Goal: Information Seeking & Learning: Learn about a topic

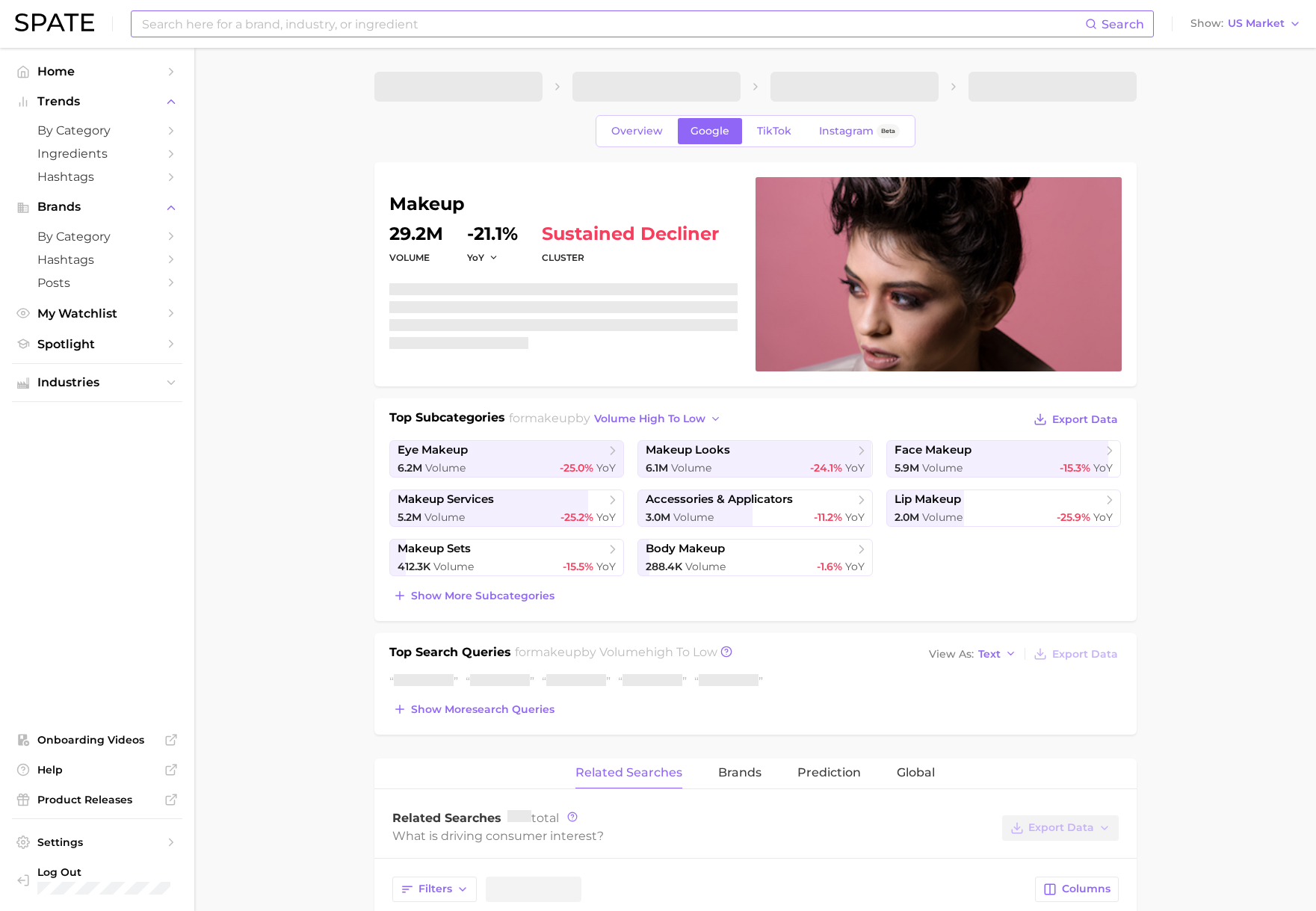
click at [331, 25] on input at bounding box center [612, 24] width 945 height 25
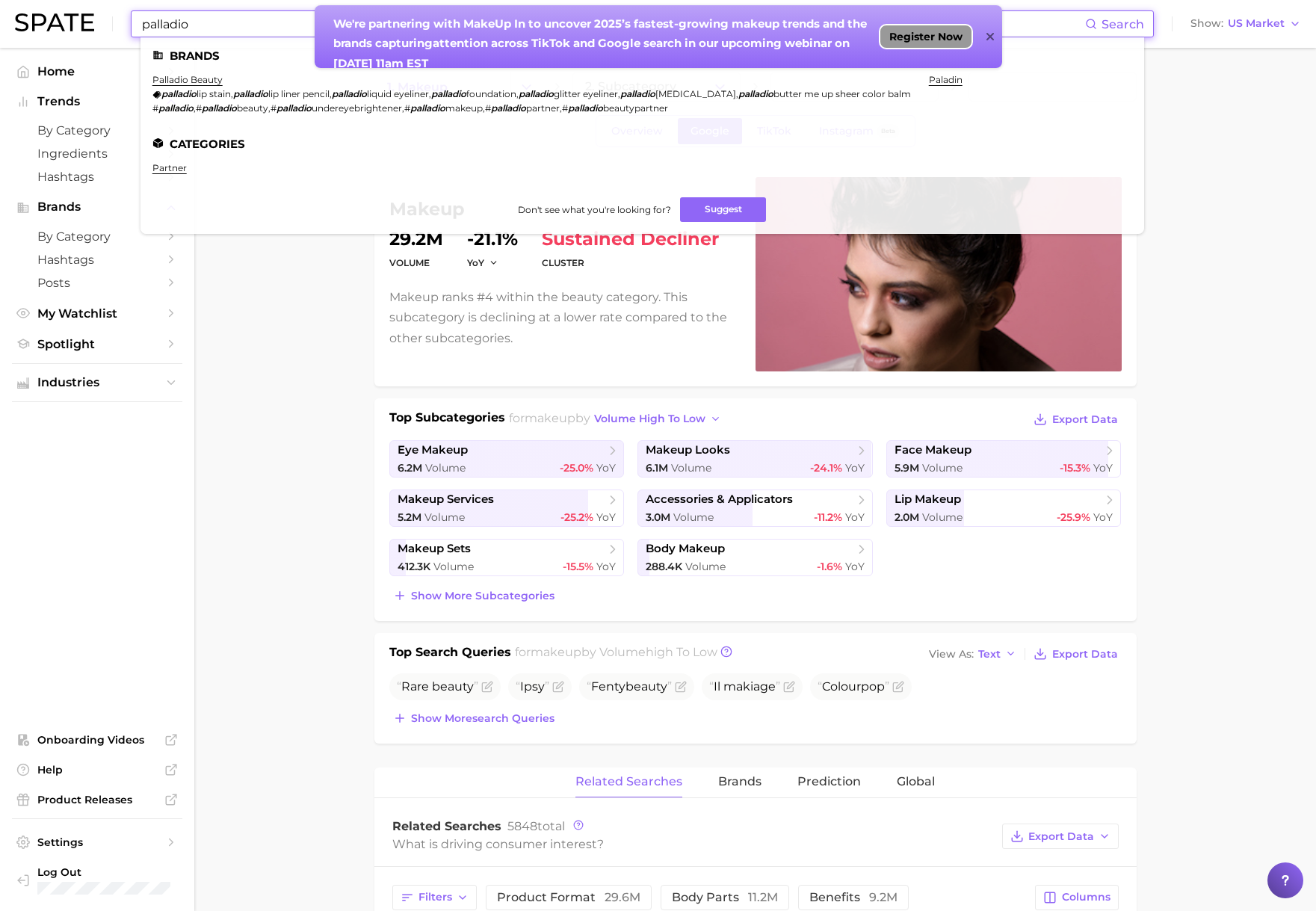
type input "palladio"
click at [938, 39] on span "Register Now" at bounding box center [925, 36] width 73 height 12
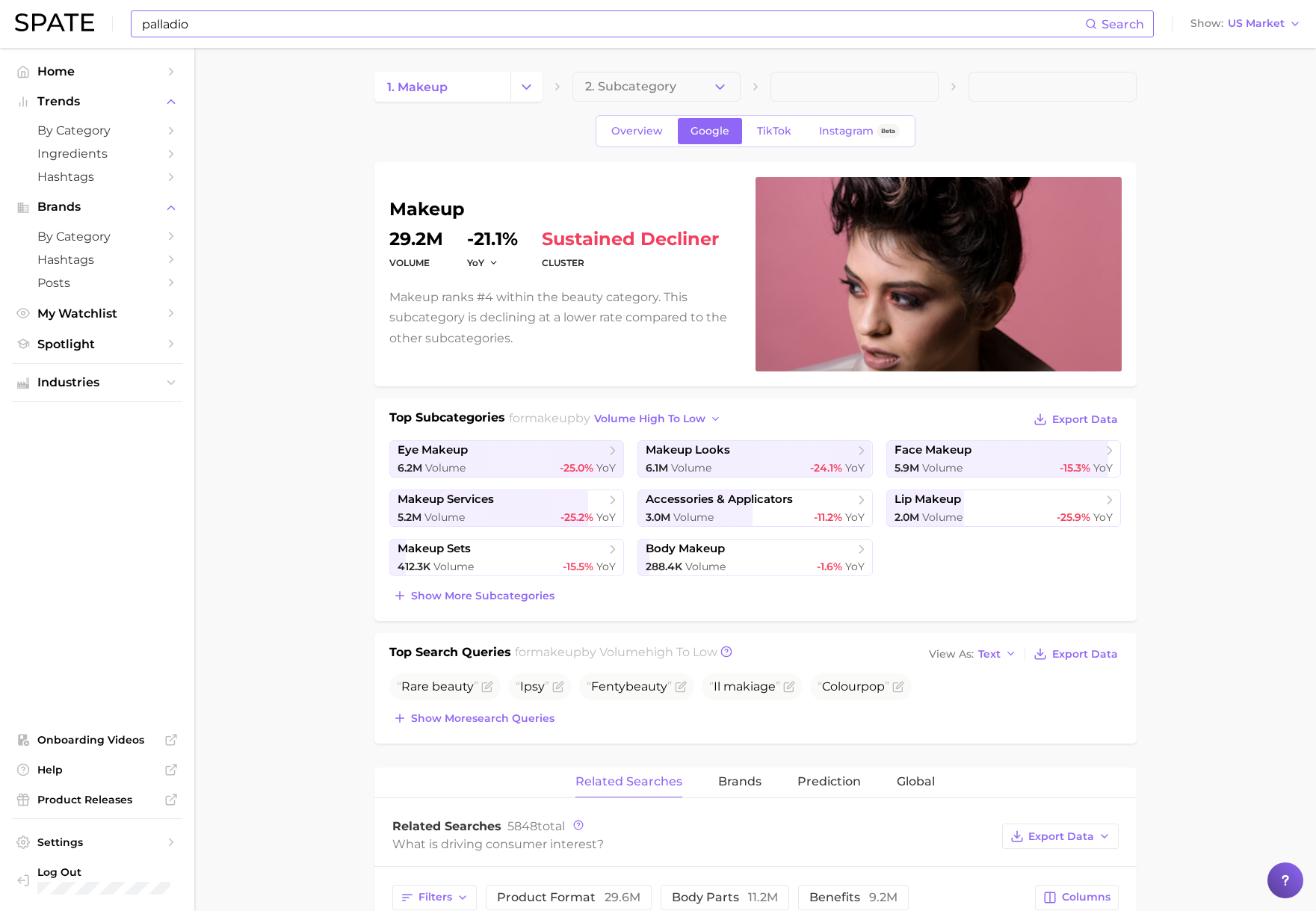
click at [306, 22] on input "palladio" at bounding box center [612, 24] width 945 height 25
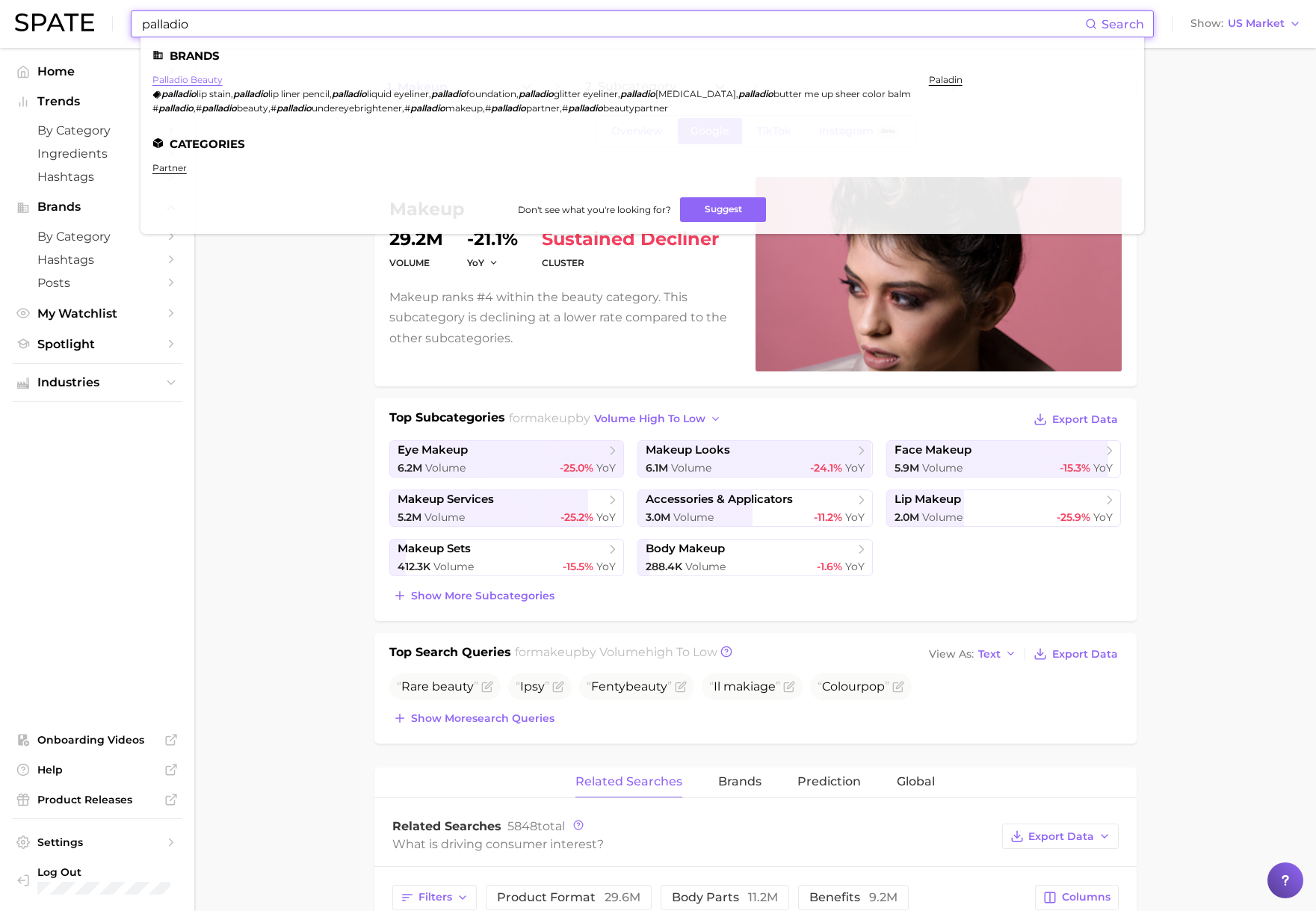
click at [162, 83] on link "palladio beauty" at bounding box center [188, 79] width 70 height 11
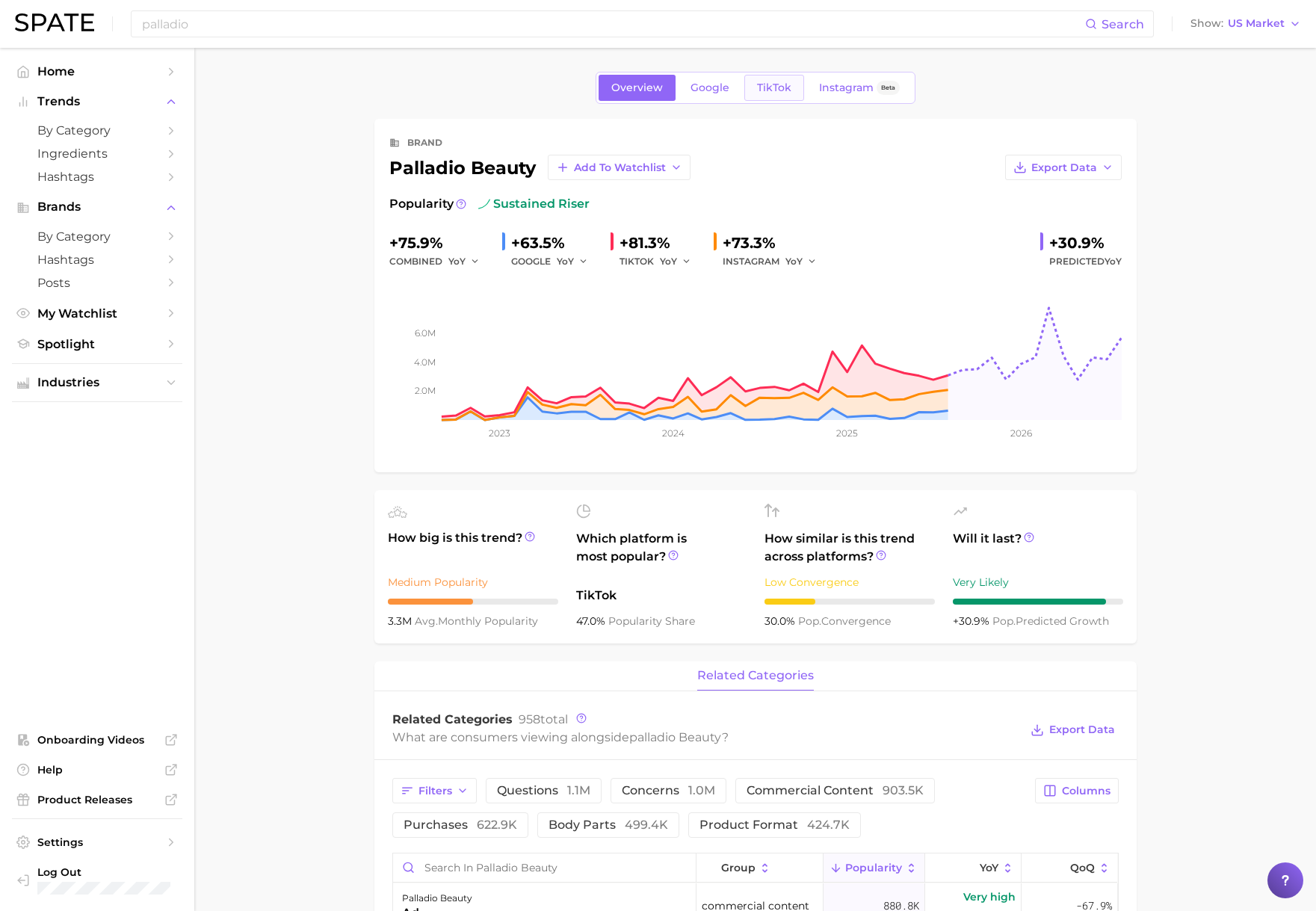
click at [766, 88] on span "TikTok" at bounding box center [774, 88] width 34 height 13
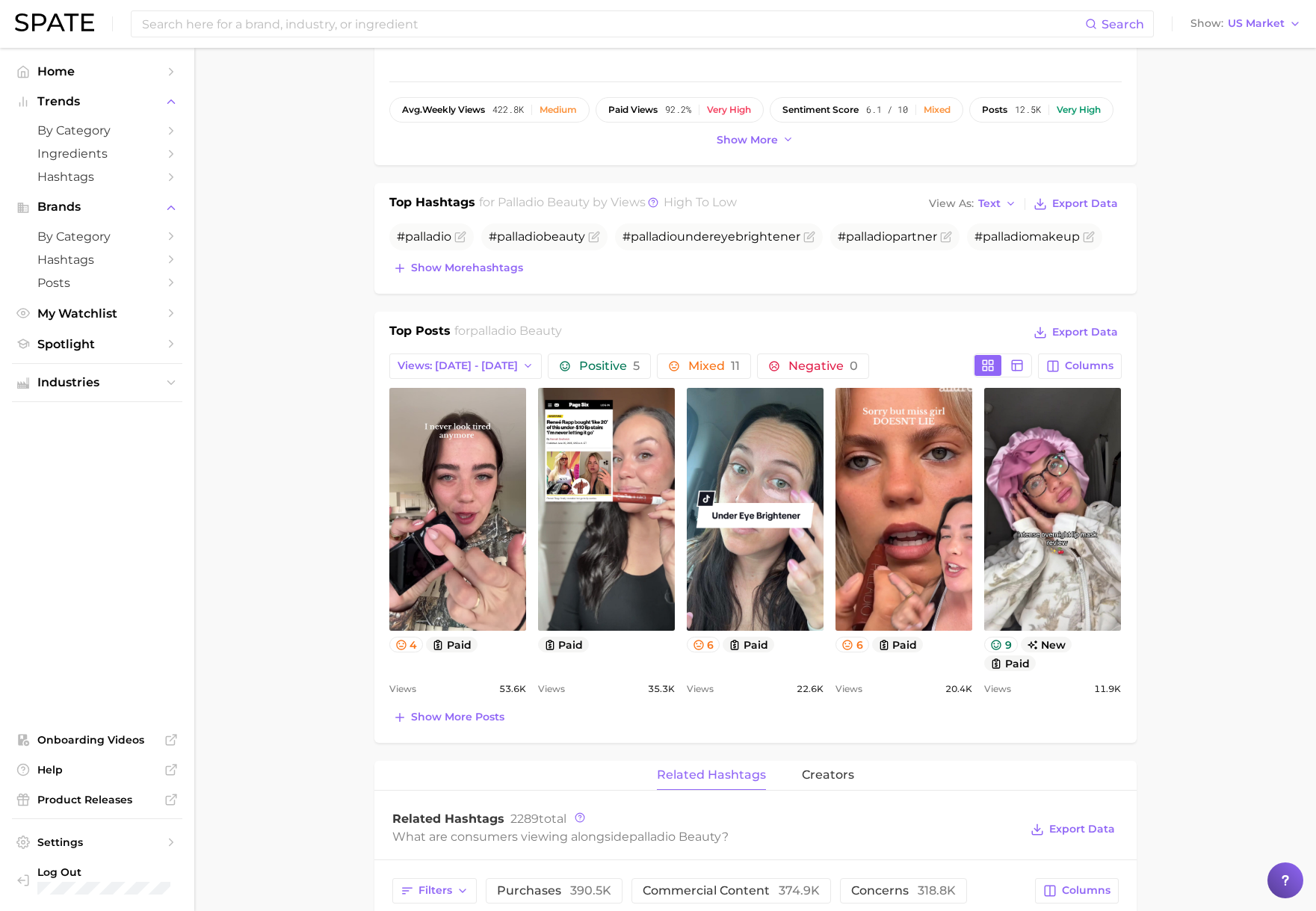
scroll to position [442, 0]
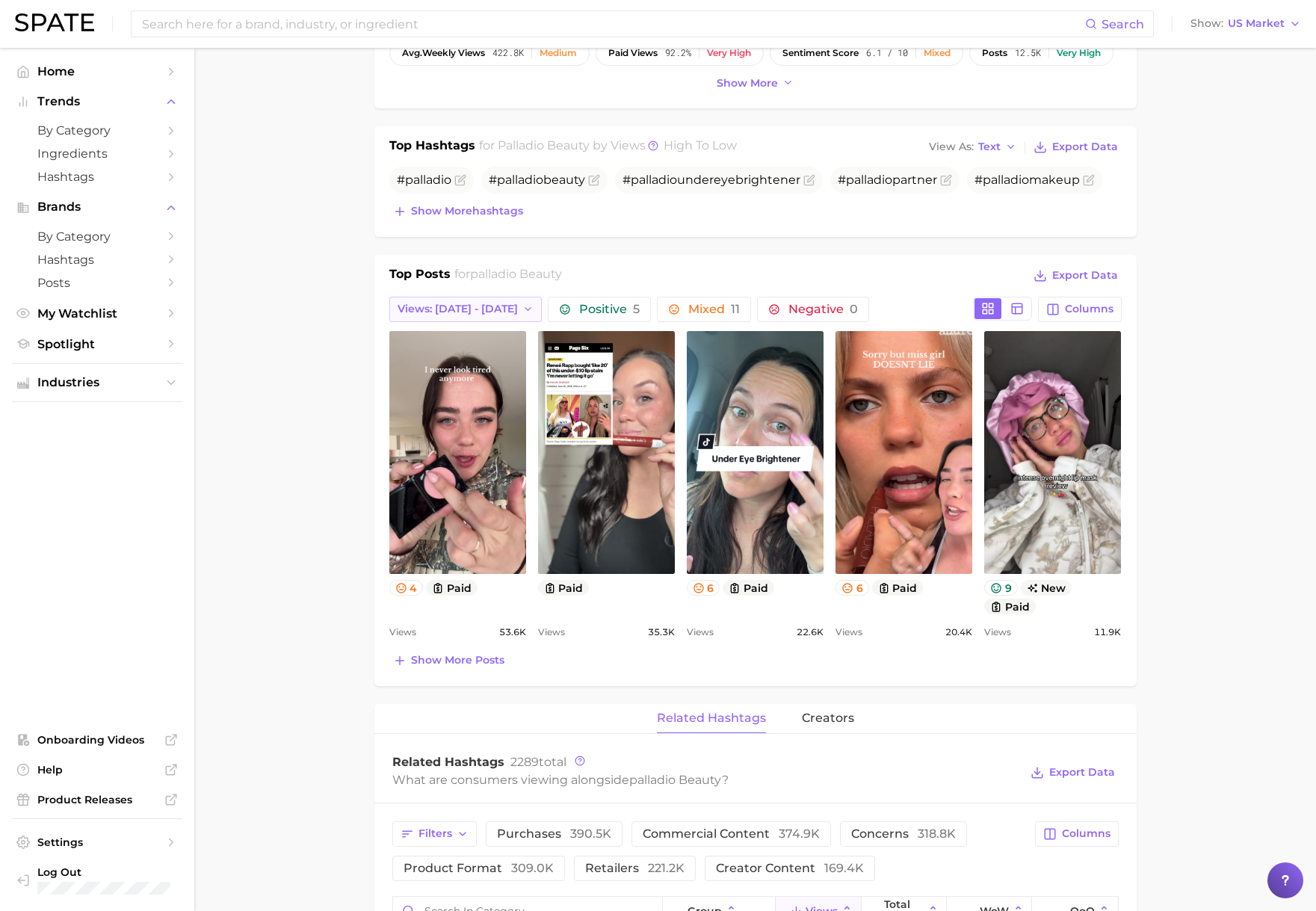
click at [432, 308] on span "Views: [DATE] - [DATE]" at bounding box center [457, 309] width 120 height 13
click at [312, 277] on main "Overview Google TikTok Instagram Beta brand palladio beauty Add to Watchlist Ex…" at bounding box center [755, 752] width 1122 height 2294
click at [420, 663] on span "Show more posts" at bounding box center [458, 660] width 93 height 13
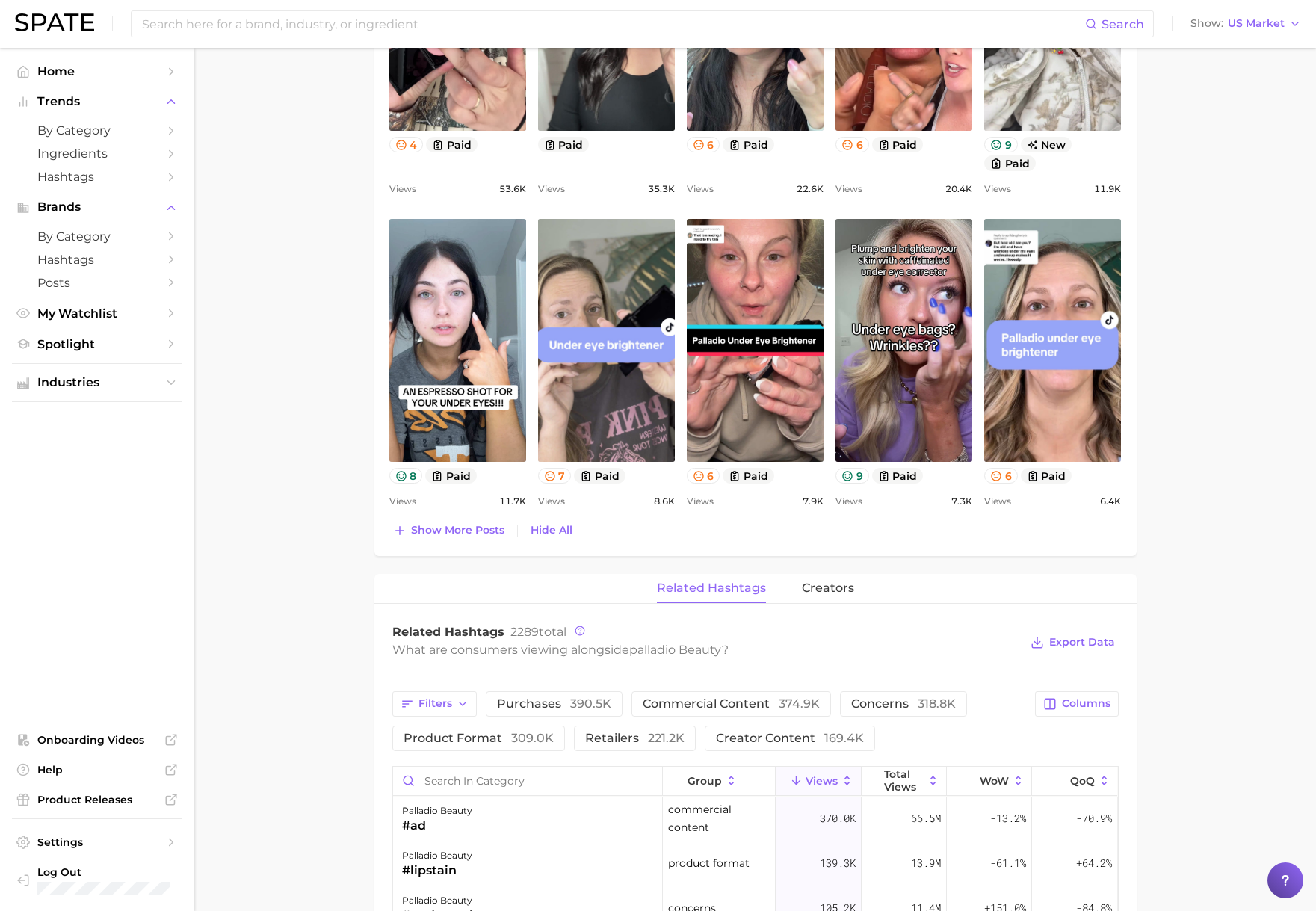
scroll to position [0, 0]
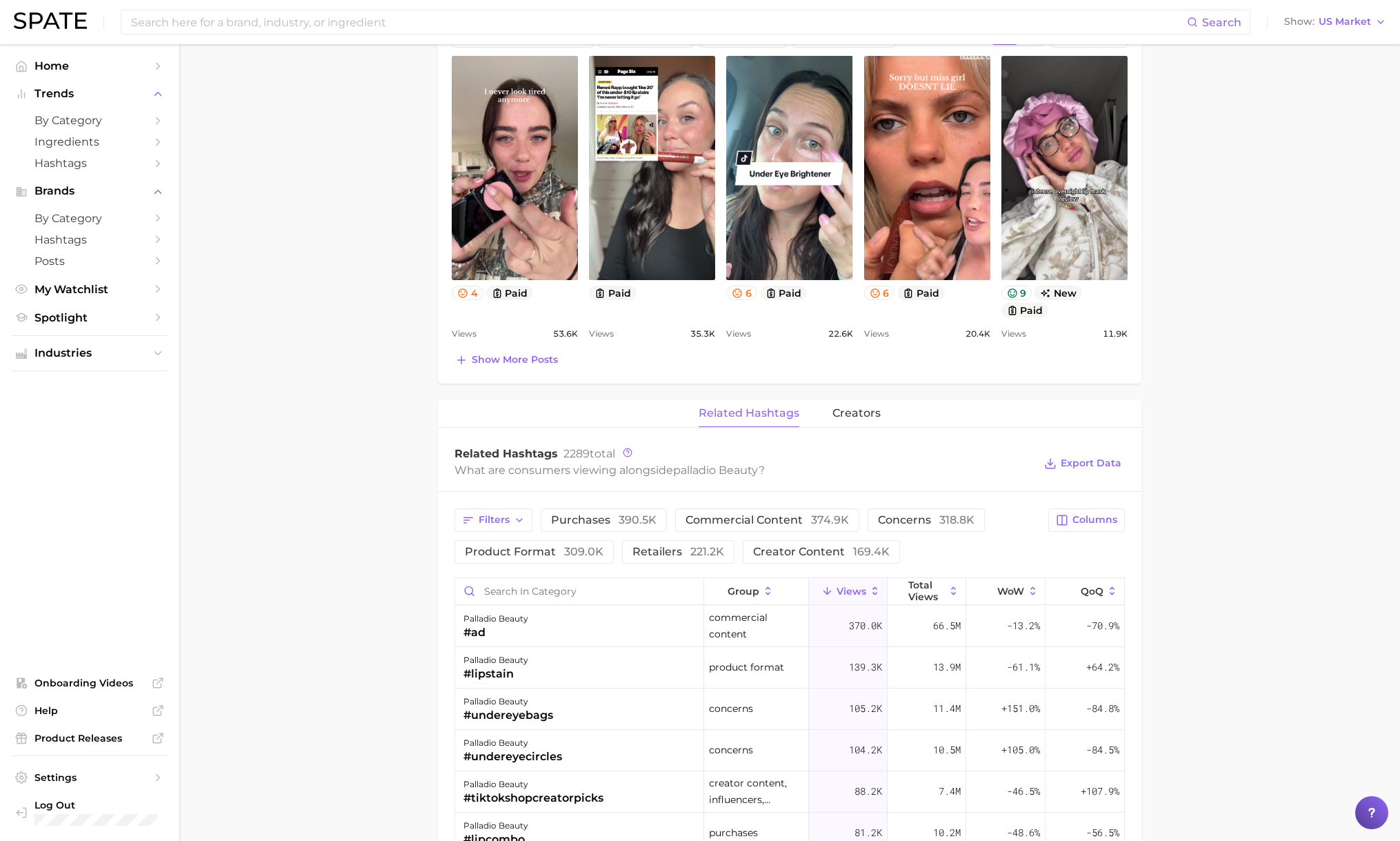
scroll to position [759, 0]
